Goal: Find specific page/section: Find specific page/section

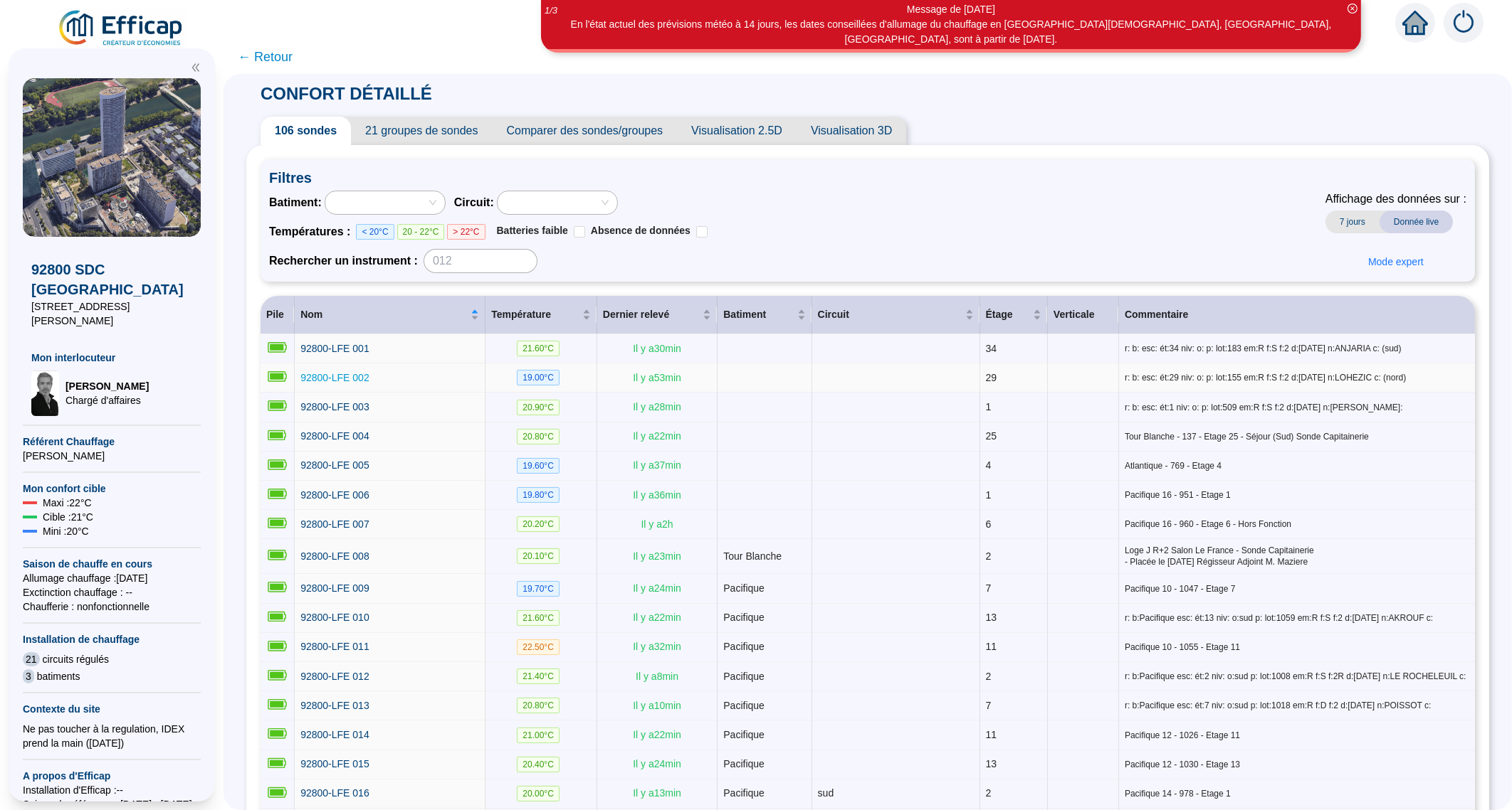
click at [354, 372] on span "92800-LFE 002" at bounding box center [335, 377] width 69 height 11
